Goal: Information Seeking & Learning: Learn about a topic

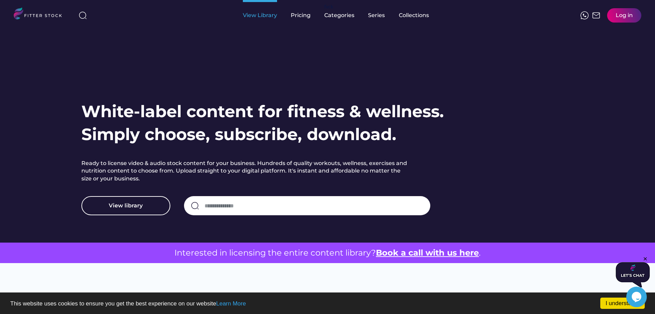
click at [259, 17] on div "View Library" at bounding box center [260, 16] width 34 height 8
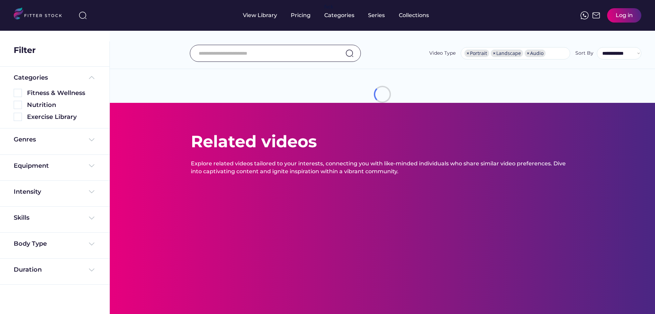
select select "**********"
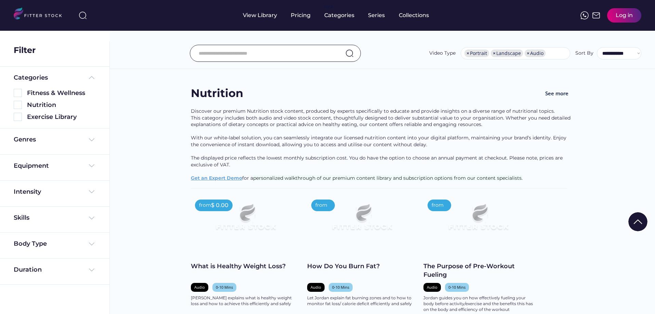
scroll to position [1216, 0]
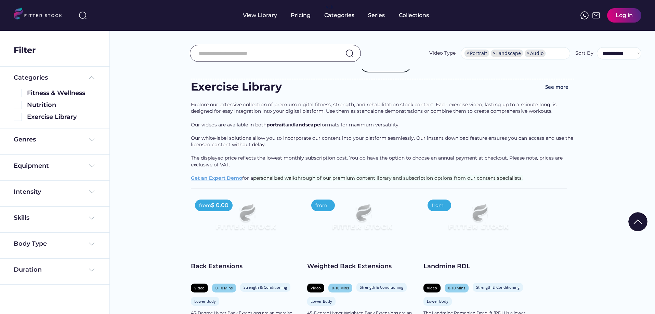
click at [253, 17] on div "View Library" at bounding box center [260, 16] width 34 height 8
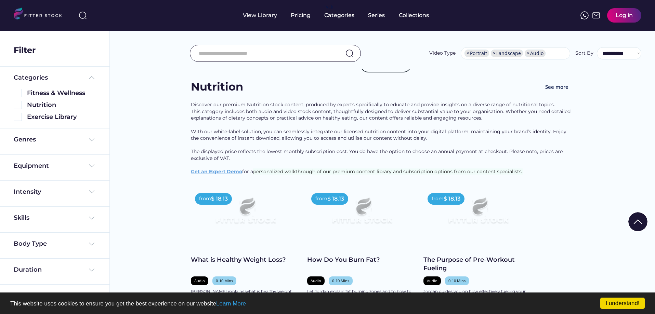
scroll to position [1446, 0]
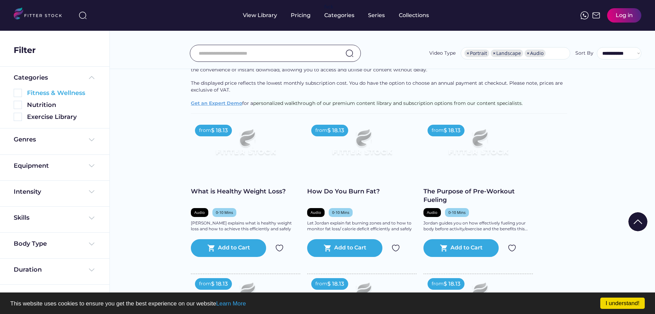
click at [20, 91] on img at bounding box center [18, 93] width 8 height 8
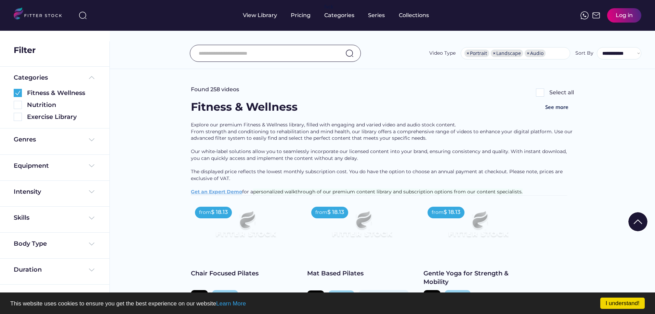
scroll to position [103, 0]
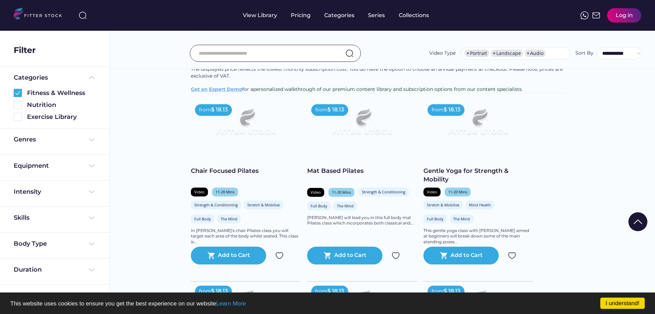
click at [230, 175] on div "Chair Focused Pilates" at bounding box center [245, 171] width 109 height 9
